Goal: Task Accomplishment & Management: Complete application form

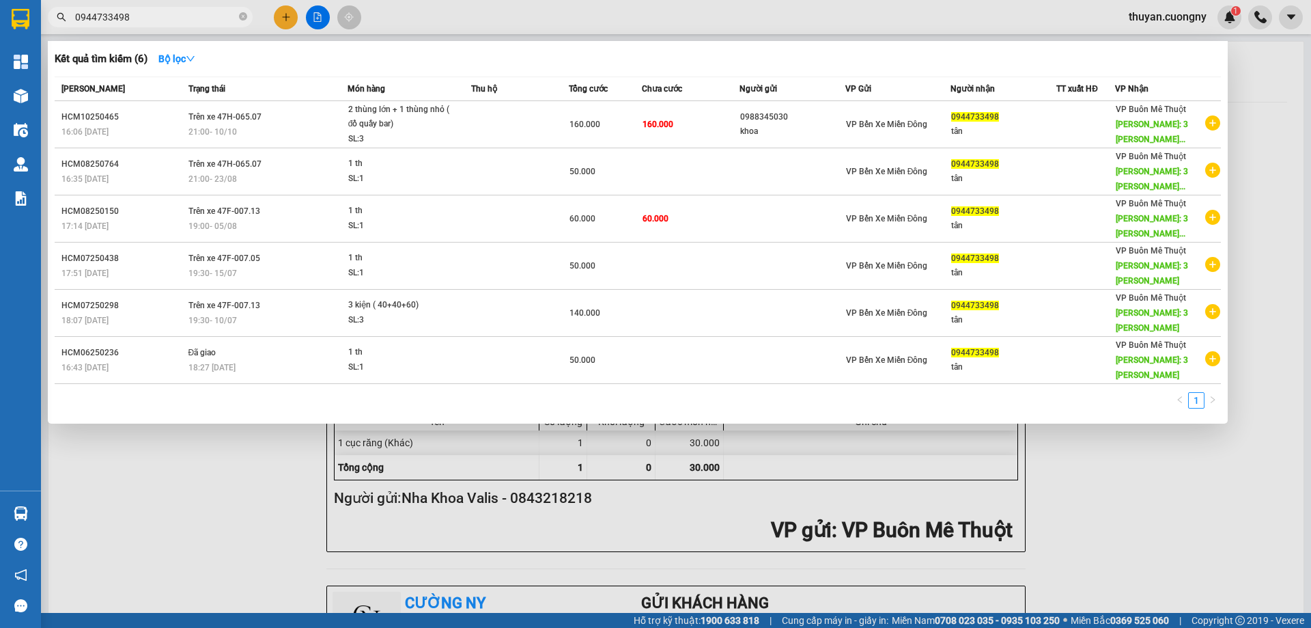
drag, startPoint x: 79, startPoint y: 3, endPoint x: 0, endPoint y: -2, distance: 79.4
click at [0, 0] on html "Kết quả tìm kiếm ( 6 ) Bộ lọc Mã ĐH Trạng thái Món hàng Thu hộ Tổng cước Chưa c…" at bounding box center [655, 314] width 1311 height 628
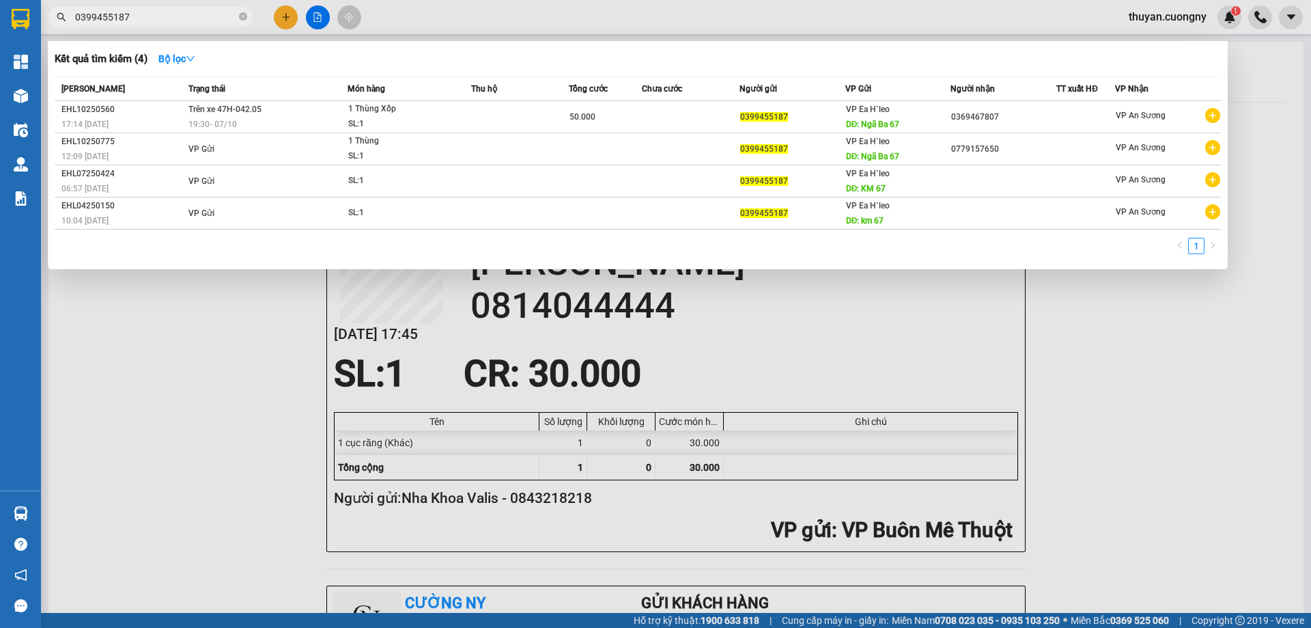
click at [1181, 429] on div at bounding box center [655, 314] width 1311 height 628
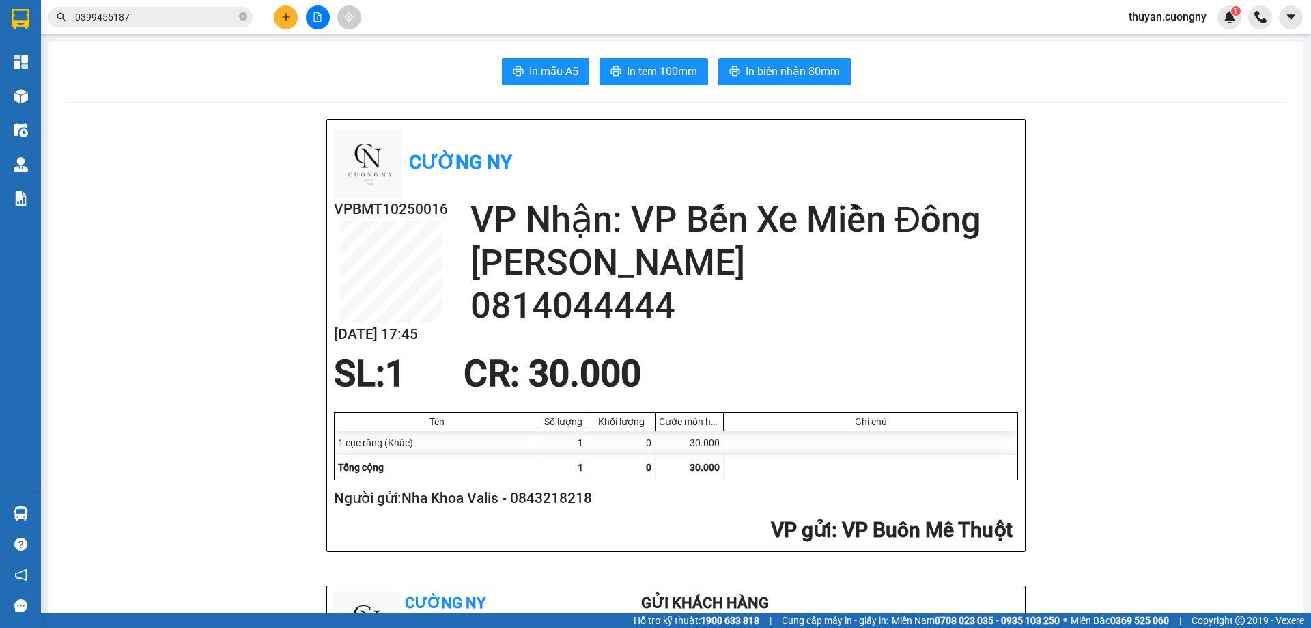
click at [180, 14] on input "0399455187" at bounding box center [155, 17] width 161 height 15
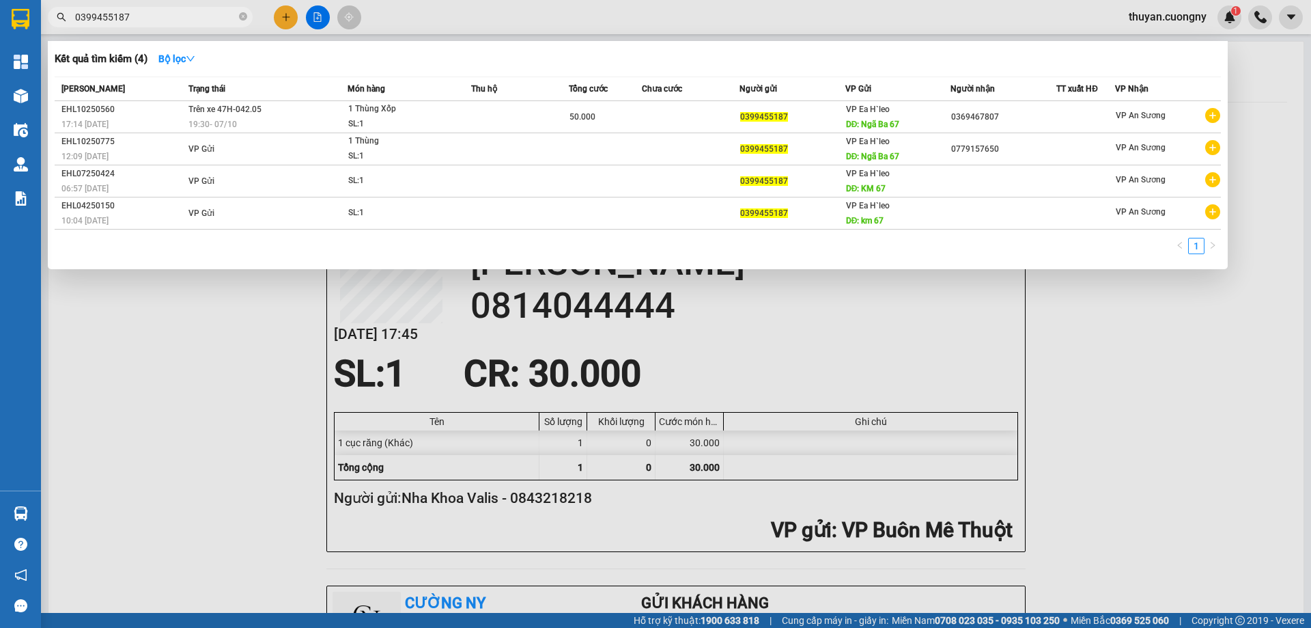
drag, startPoint x: 178, startPoint y: 12, endPoint x: 75, endPoint y: 16, distance: 102.5
click at [75, 16] on input "0399455187" at bounding box center [155, 17] width 161 height 15
paste input "985859214"
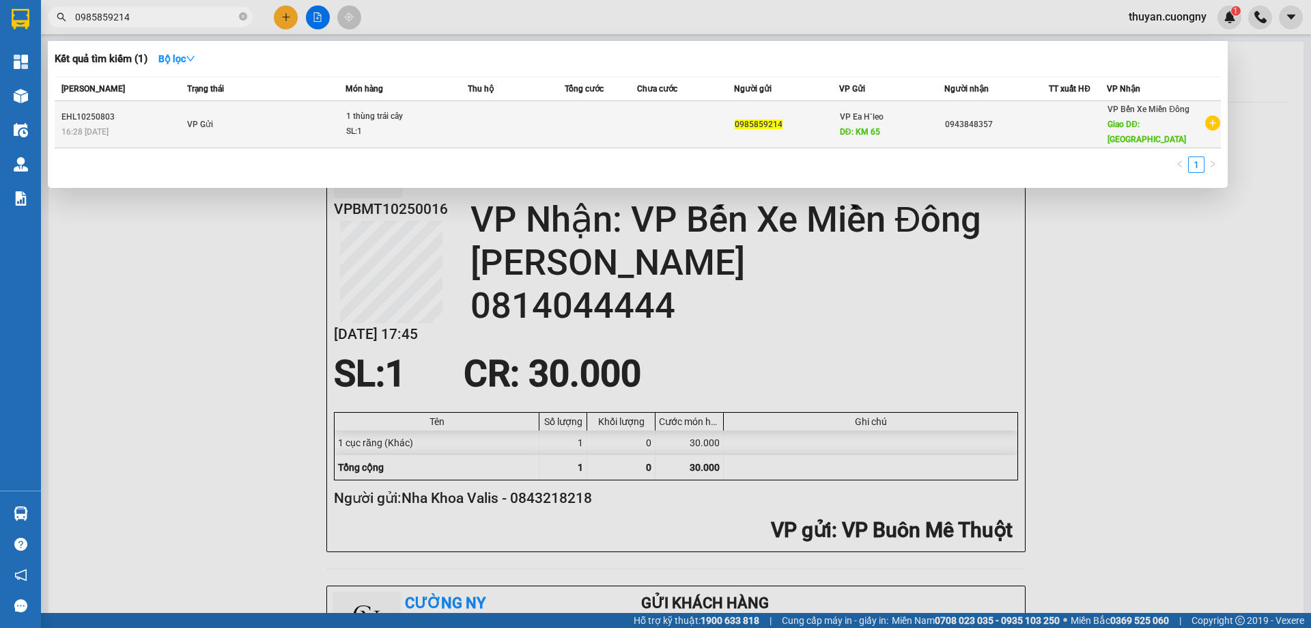
type input "0985859214"
click at [264, 112] on td "VP Gửi" at bounding box center [264, 124] width 161 height 47
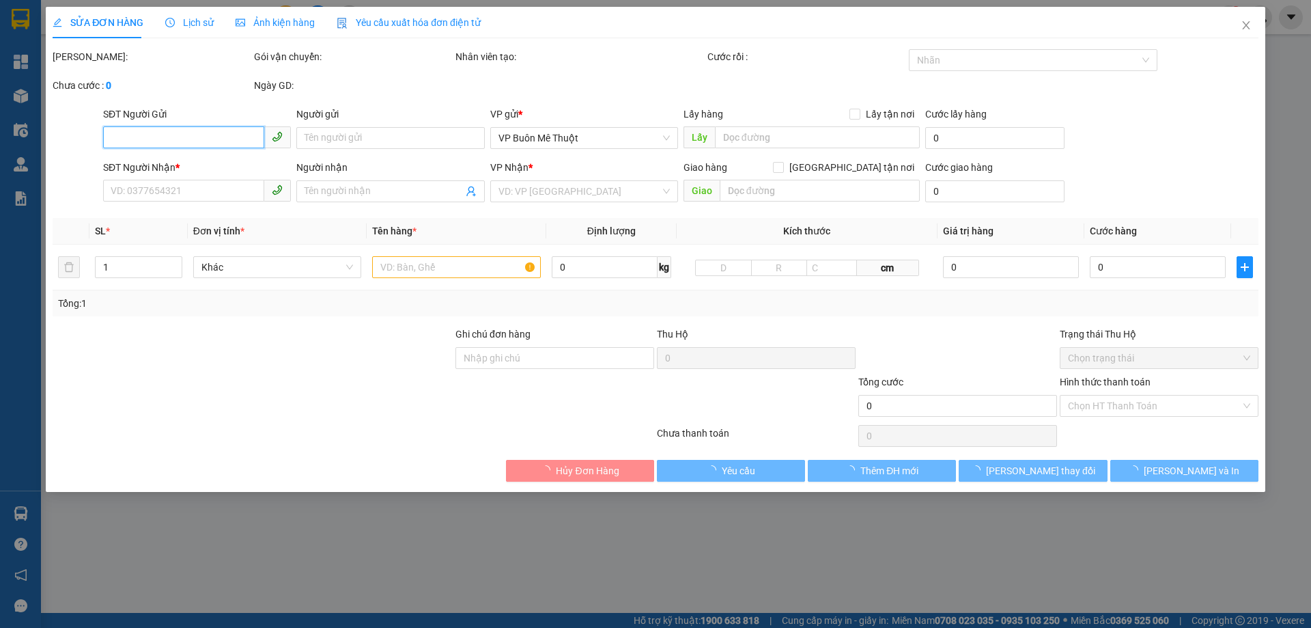
type input "0985859214"
type input "KM 65"
type input "0943848357"
type input "KIẾN ĐỨC"
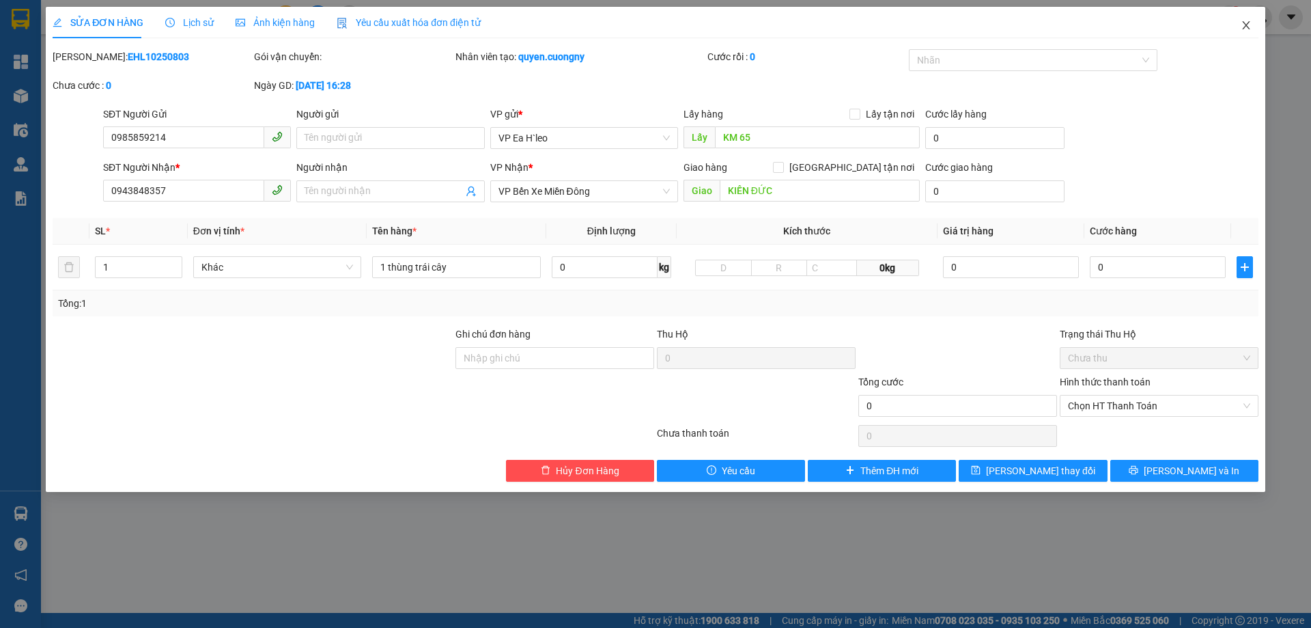
click at [1248, 27] on icon "close" at bounding box center [1246, 25] width 11 height 11
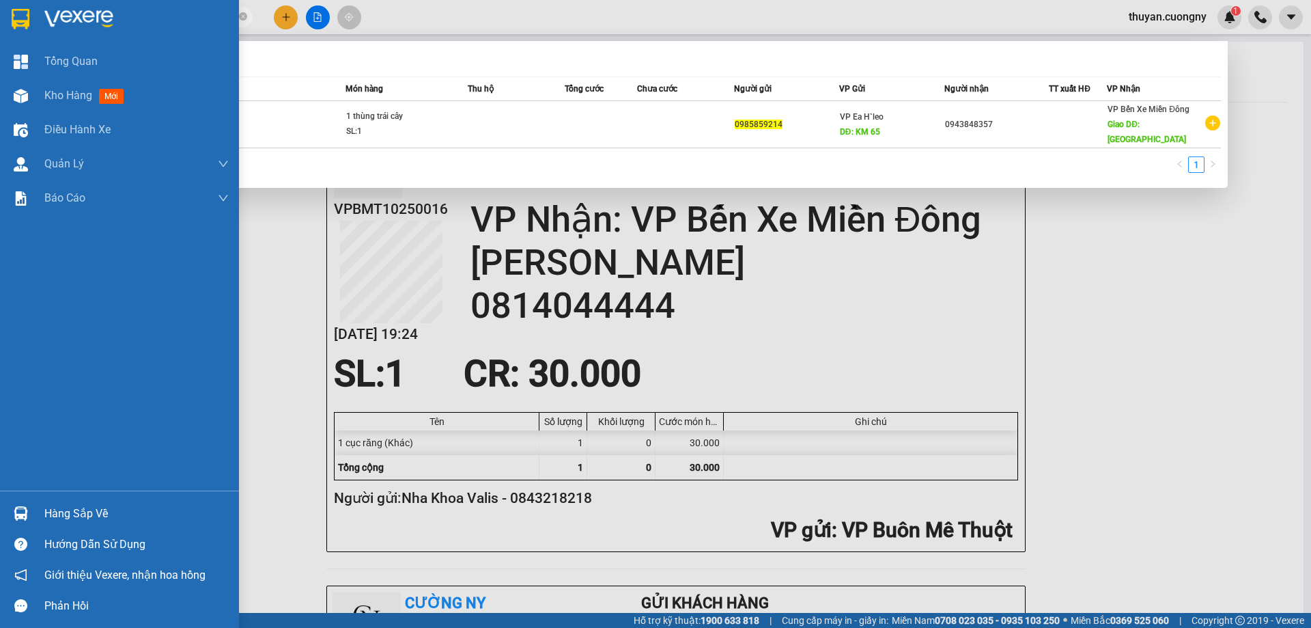
drag, startPoint x: 160, startPoint y: 14, endPoint x: 0, endPoint y: 7, distance: 160.6
click at [0, 9] on section "Kết quả tìm kiếm ( 1 ) Bộ lọc Mã ĐH Trạng thái Món hàng Thu hộ Tổng cước Chưa c…" at bounding box center [655, 314] width 1311 height 628
paste input "325457080"
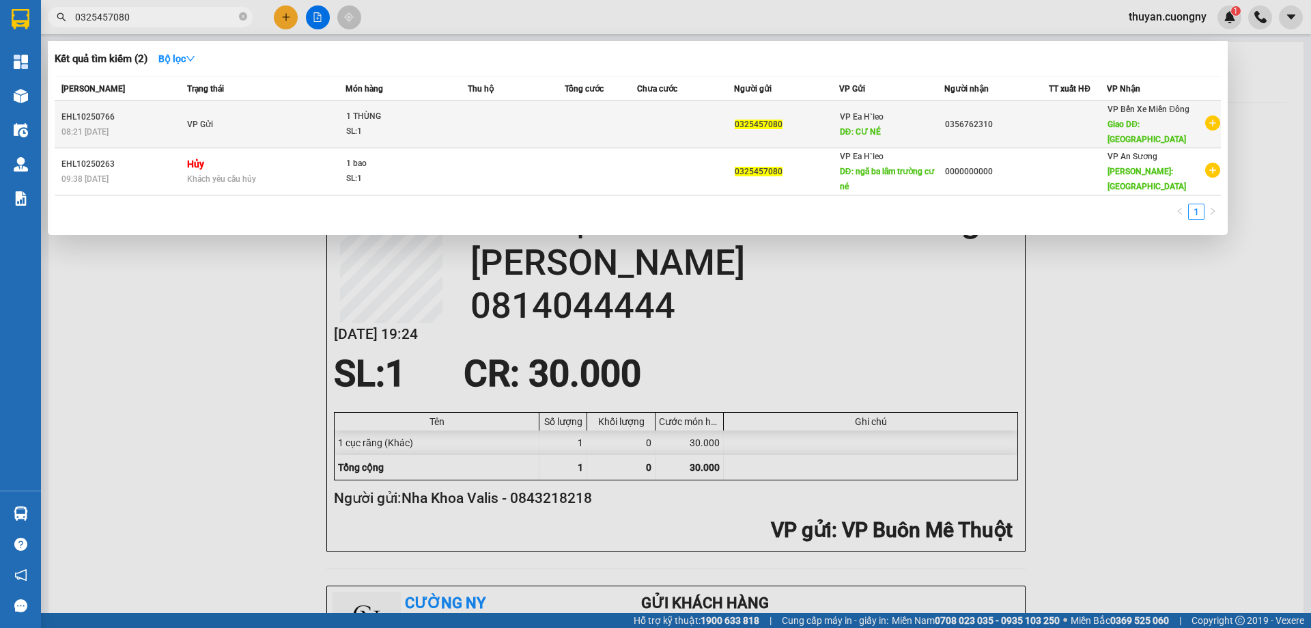
type input "0325457080"
click at [259, 129] on td "VP Gửi" at bounding box center [264, 124] width 161 height 47
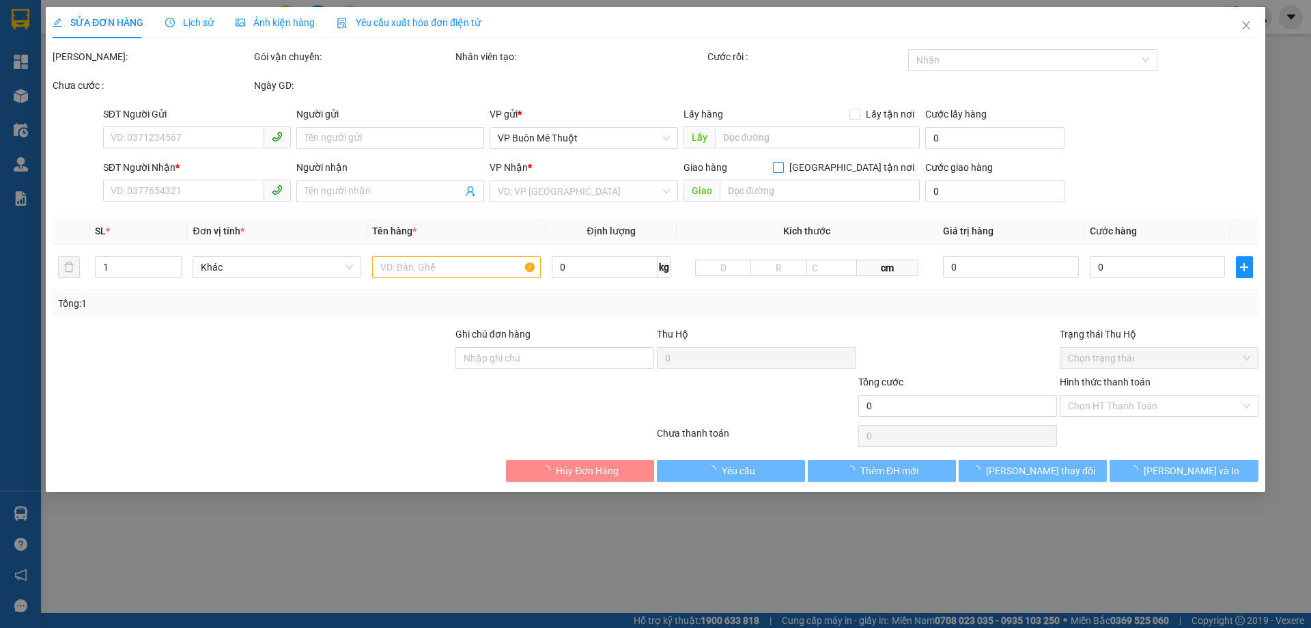
type input "0325457080"
type input "CƯ NÉ"
type input "0356762310"
type input "[GEOGRAPHIC_DATA]"
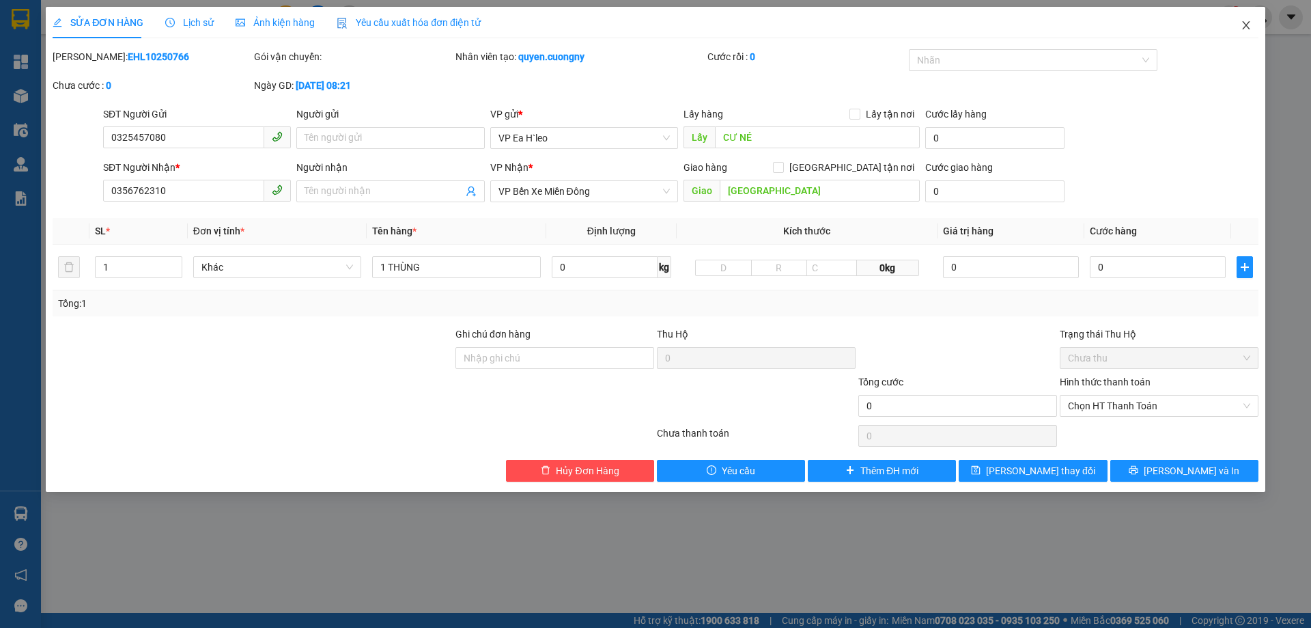
click at [1247, 25] on icon "close" at bounding box center [1246, 25] width 8 height 8
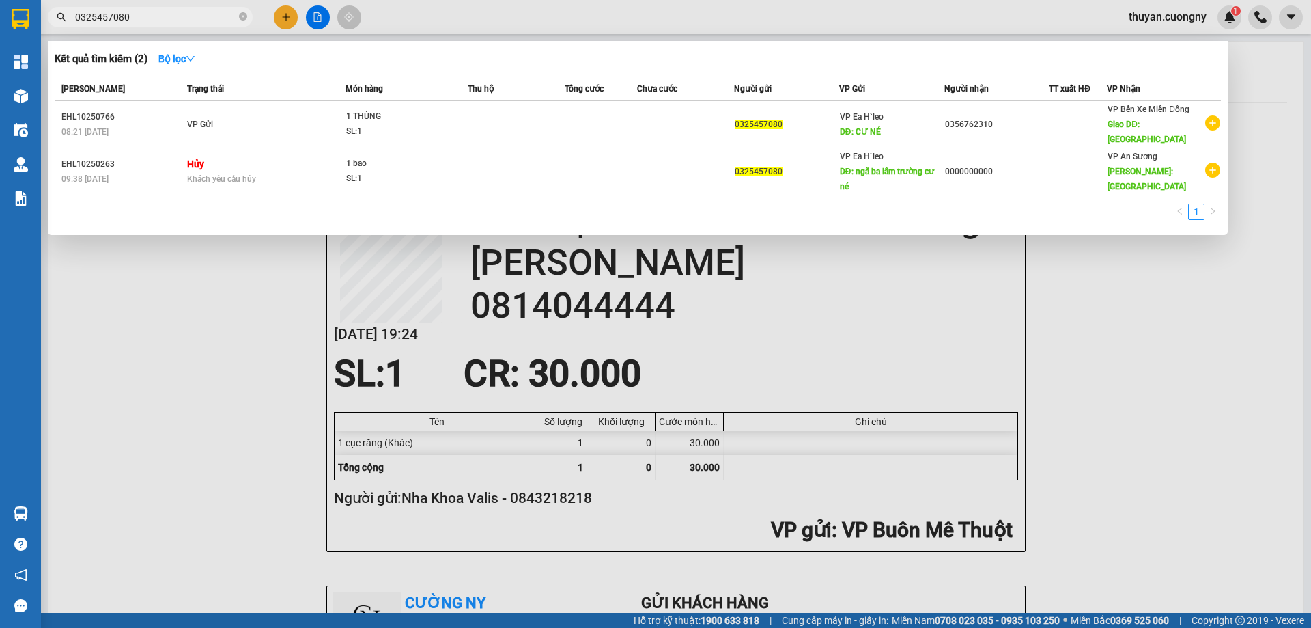
click at [156, 17] on input "0325457080" at bounding box center [155, 17] width 161 height 15
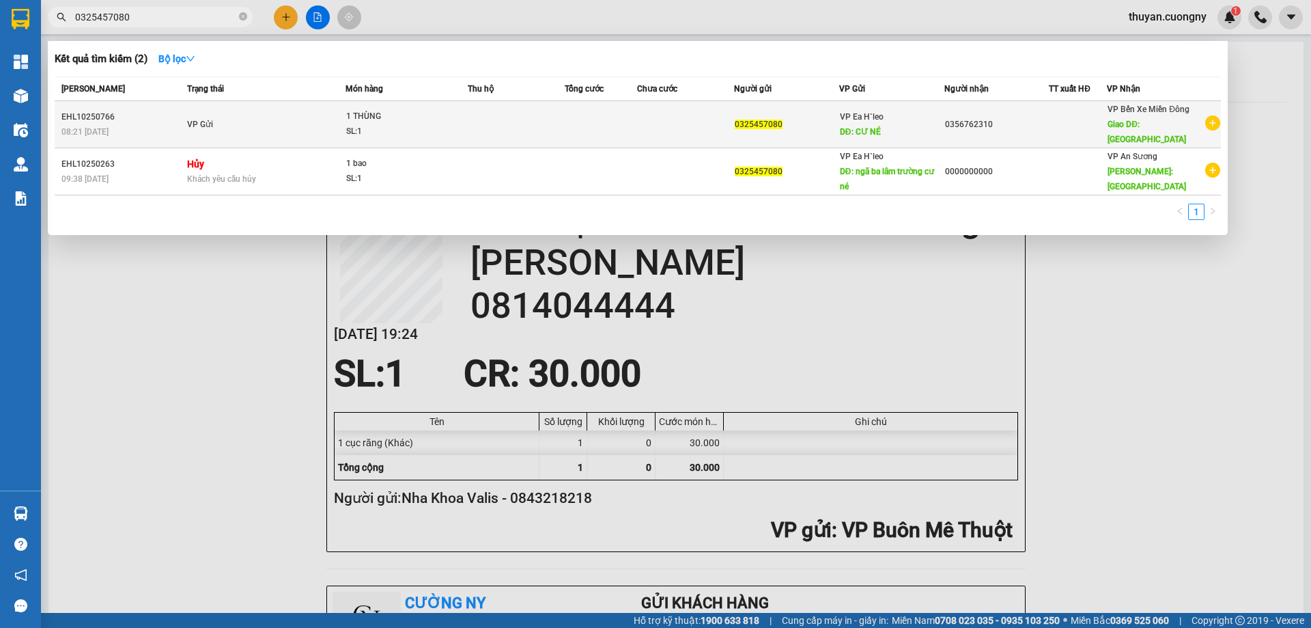
click at [182, 117] on div "EHL10250766" at bounding box center [122, 117] width 122 height 14
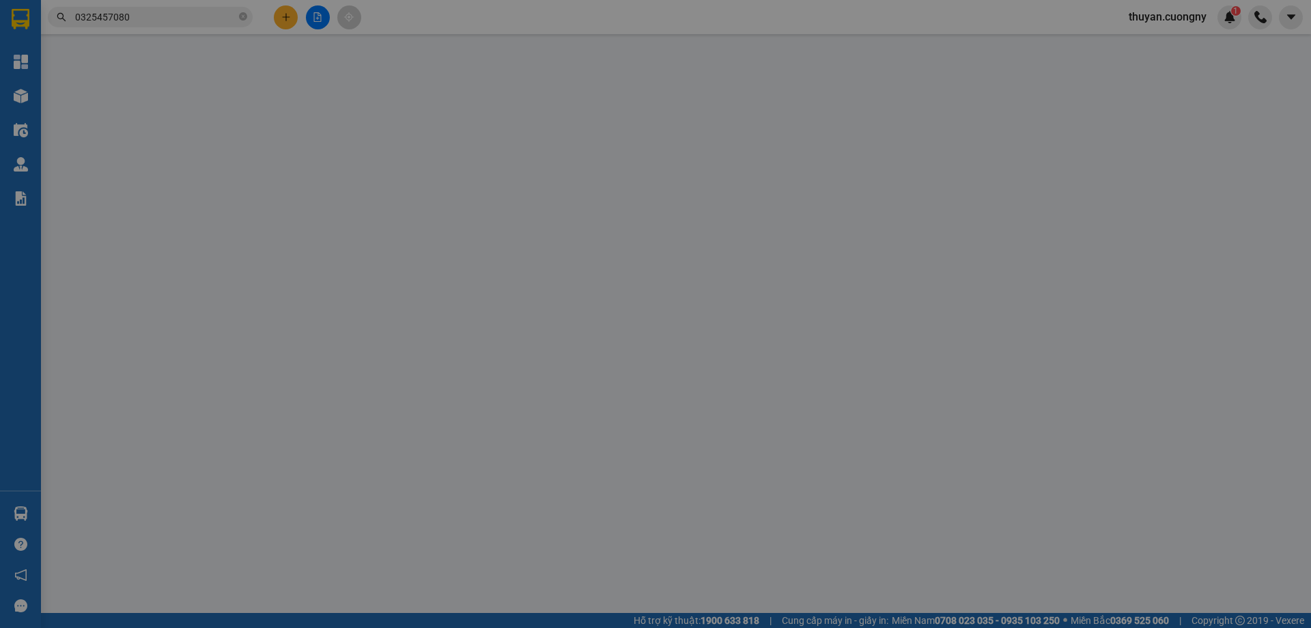
type input "0325457080"
type input "CƯ NÉ"
type input "0356762310"
type input "[GEOGRAPHIC_DATA]"
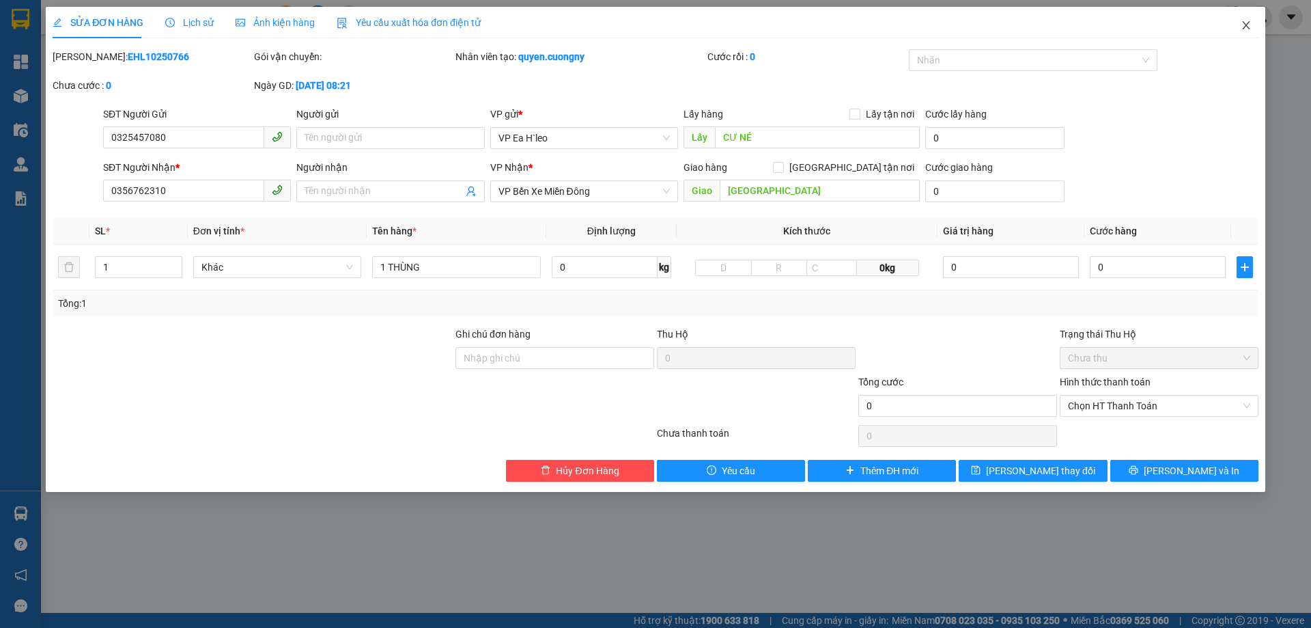
click at [1245, 28] on icon "close" at bounding box center [1246, 25] width 8 height 8
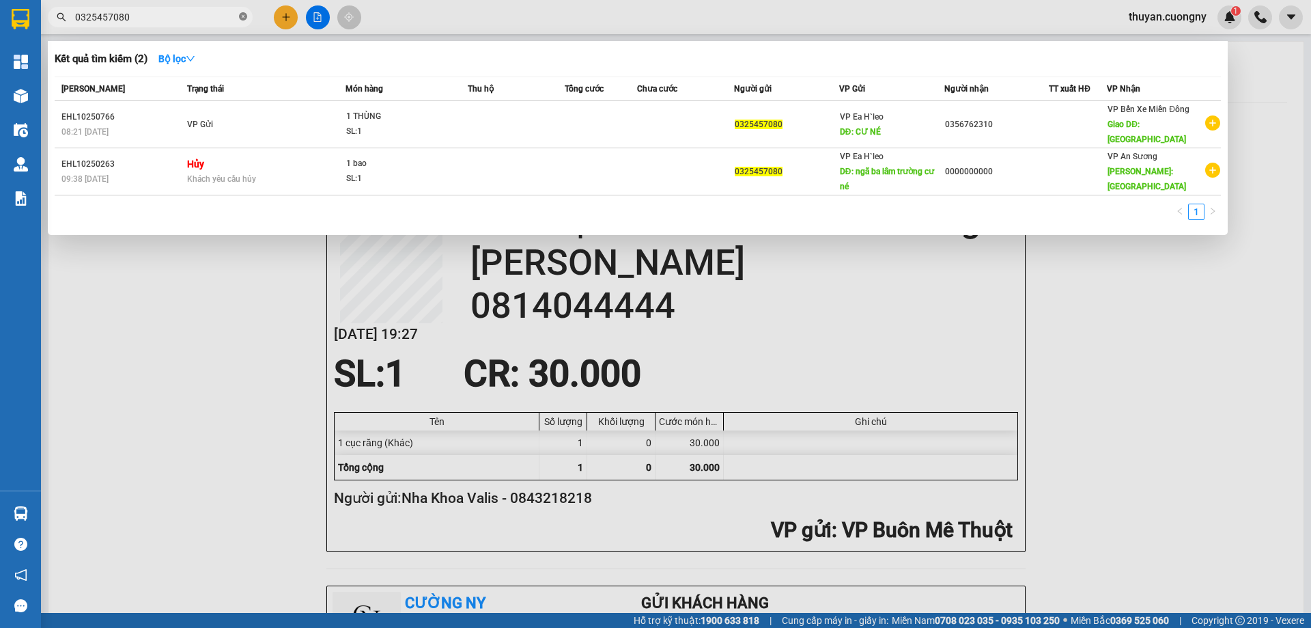
click at [246, 14] on icon "close-circle" at bounding box center [243, 16] width 8 height 8
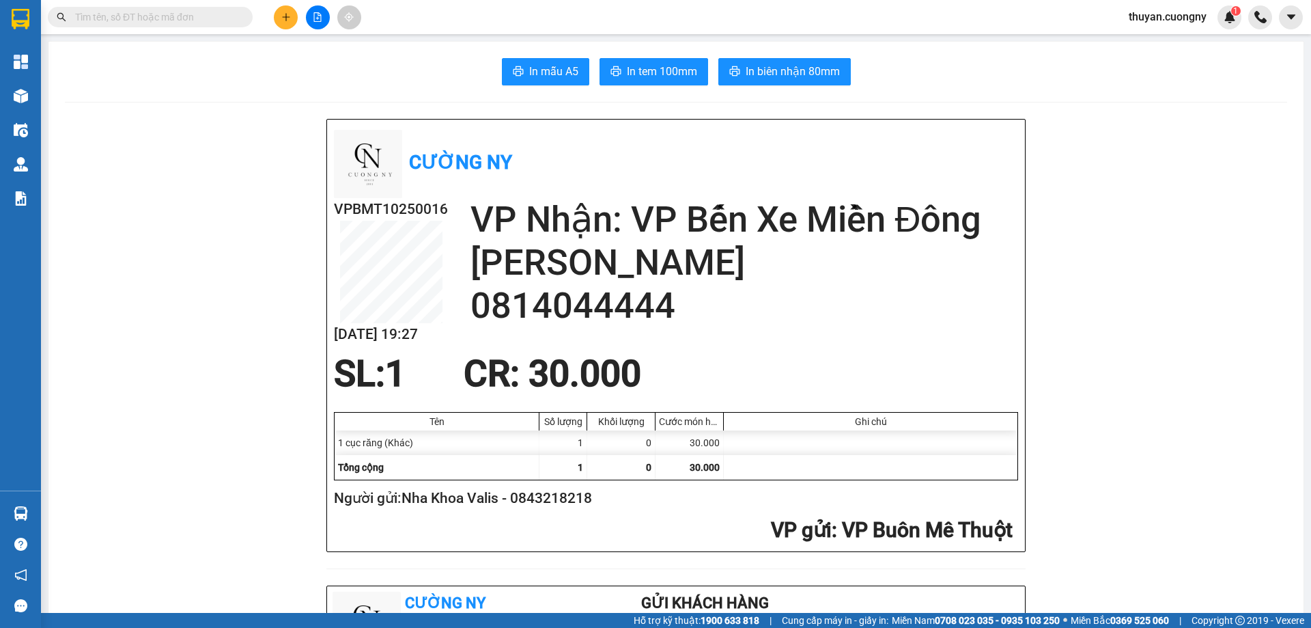
paste input "0972033931"
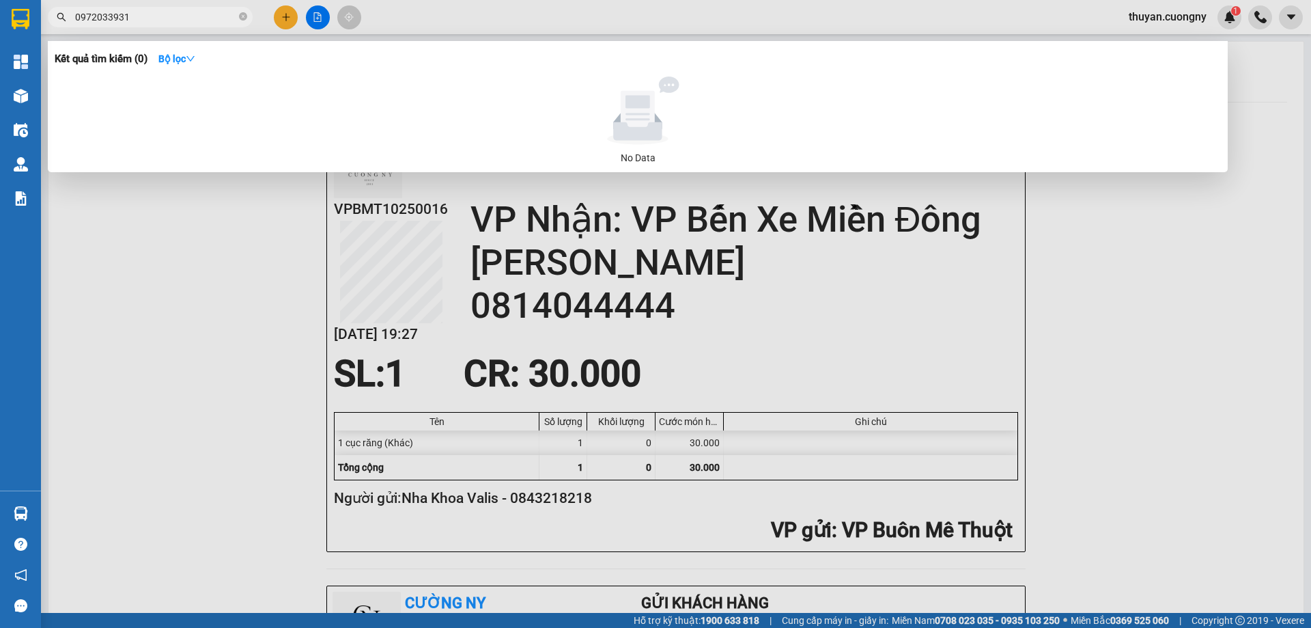
type input "0972033931"
click at [1187, 257] on div at bounding box center [655, 314] width 1311 height 628
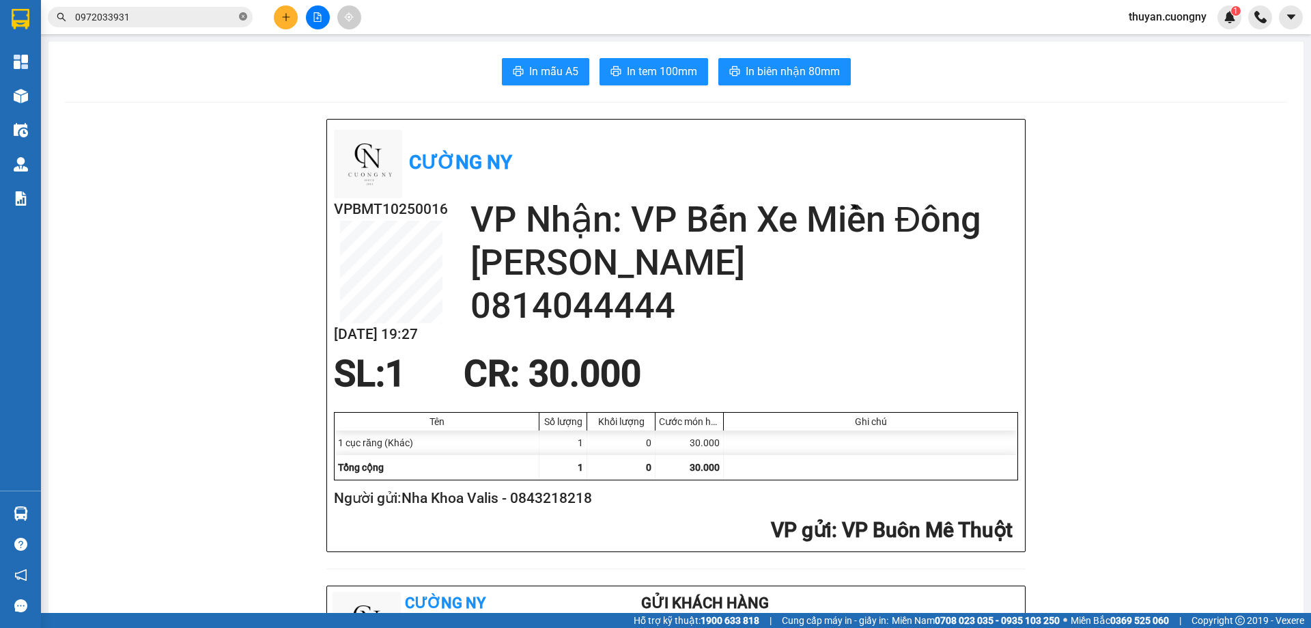
click at [247, 16] on icon "close-circle" at bounding box center [243, 16] width 8 height 8
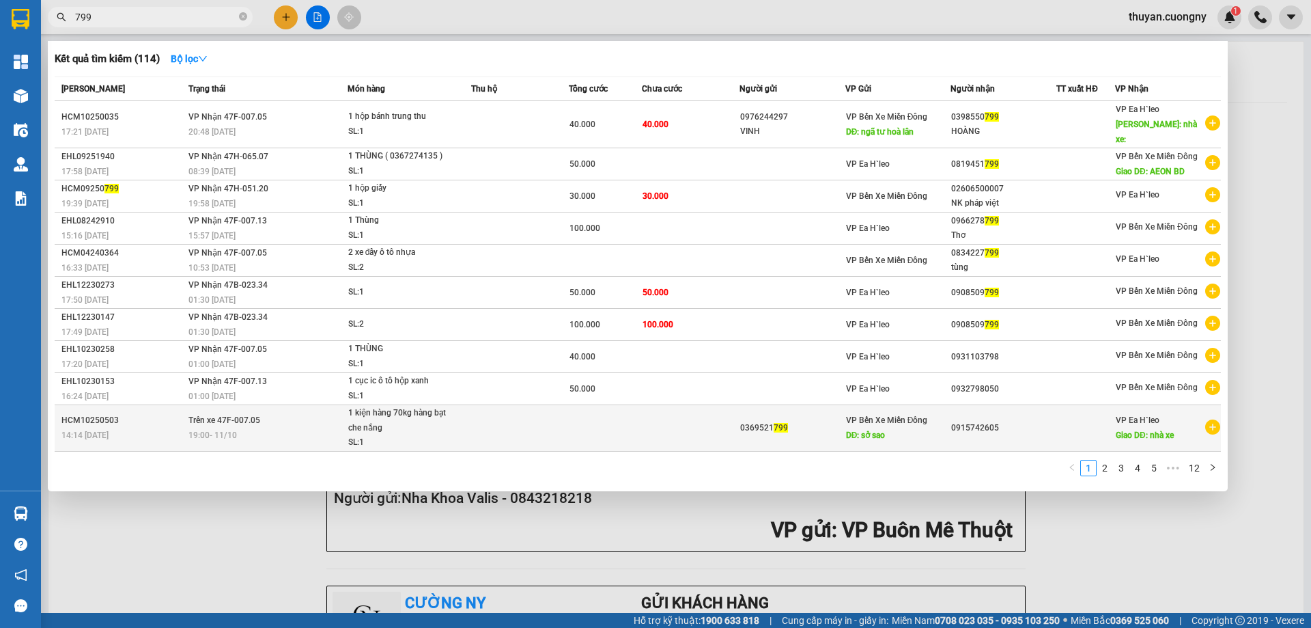
type input "799"
click at [131, 427] on div "14:14 [DATE]" at bounding box center [122, 434] width 123 height 15
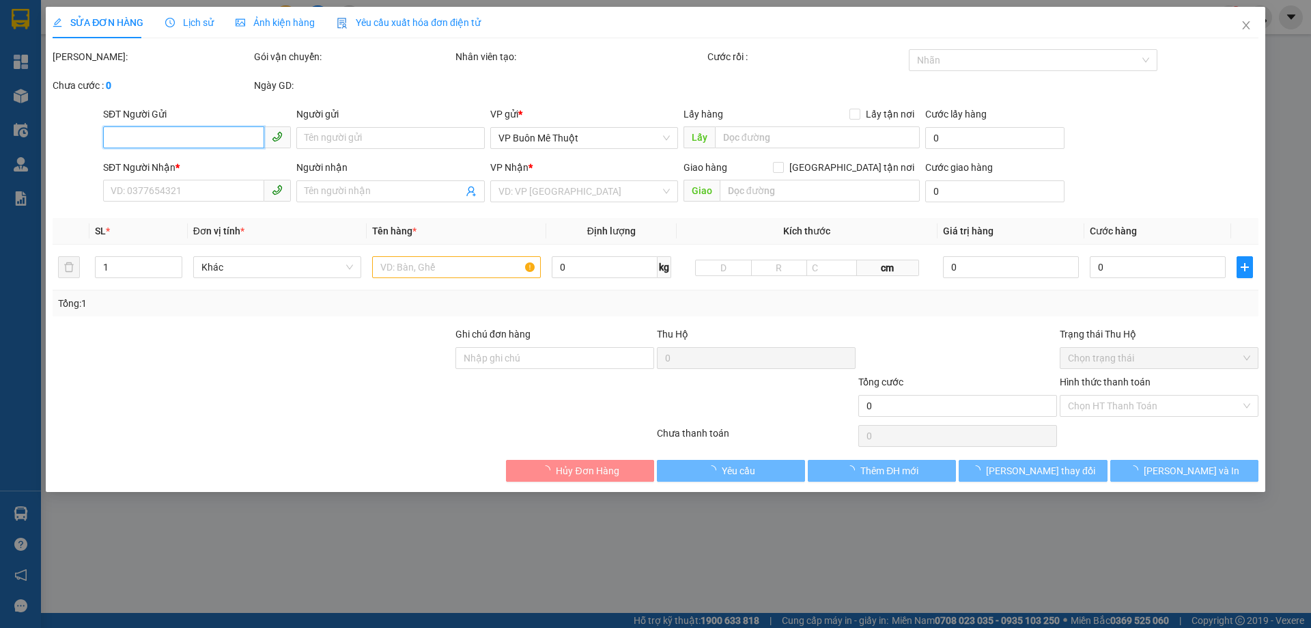
type input "0369521799"
type input "sở sao"
type input "0915742605"
type input "nhà xe"
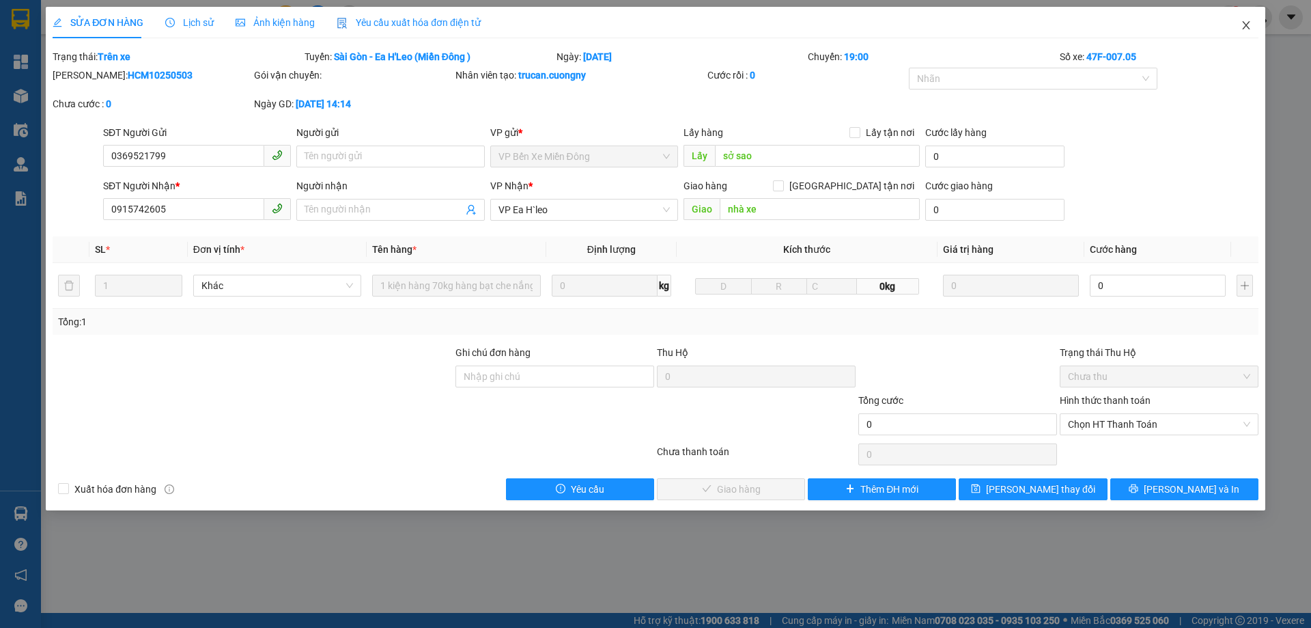
click at [1243, 25] on icon "close" at bounding box center [1246, 25] width 11 height 11
